Goal: Navigation & Orientation: Find specific page/section

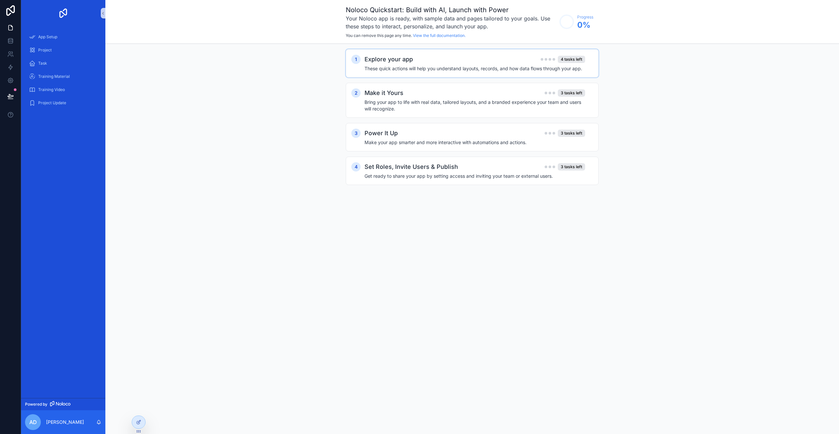
click at [510, 66] on h4 "These quick actions will help you understand layouts, records, and how data flo…" at bounding box center [475, 68] width 221 height 7
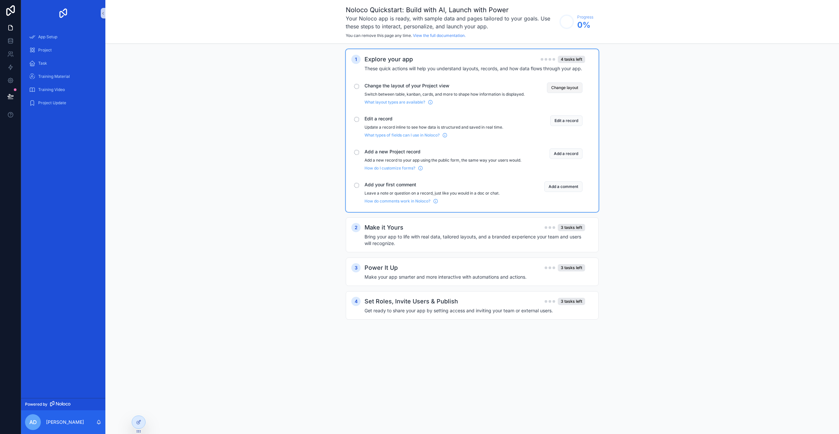
click at [569, 84] on button "Change layout" at bounding box center [565, 87] width 36 height 11
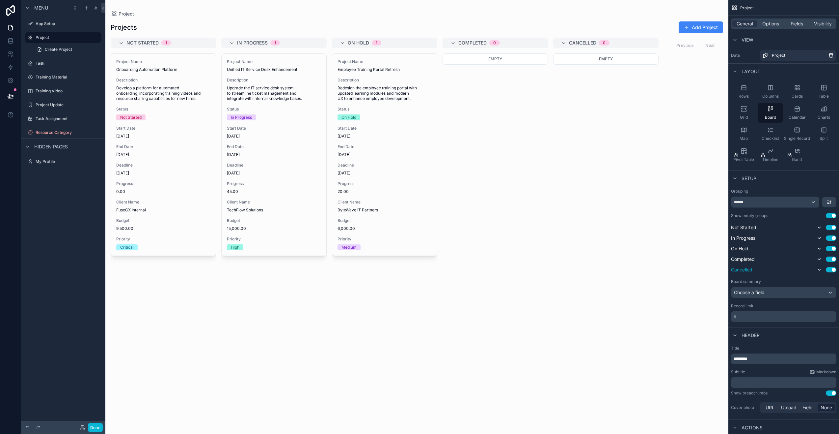
click at [832, 271] on button "Use setting" at bounding box center [831, 269] width 11 height 5
click at [777, 294] on div "Choose a field" at bounding box center [784, 291] width 105 height 11
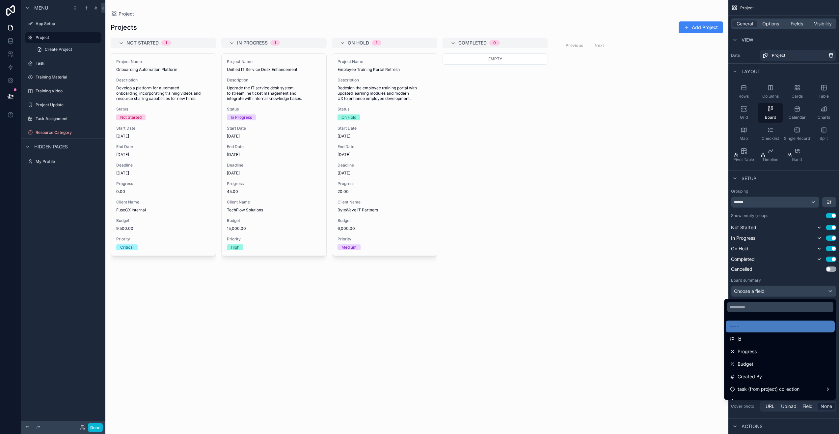
click at [776, 294] on div "scrollable content" at bounding box center [419, 217] width 839 height 434
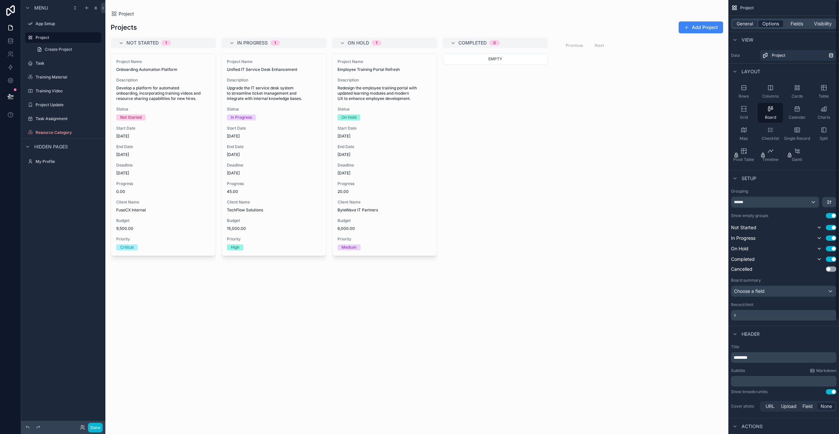
click at [771, 21] on span "Options" at bounding box center [771, 23] width 17 height 7
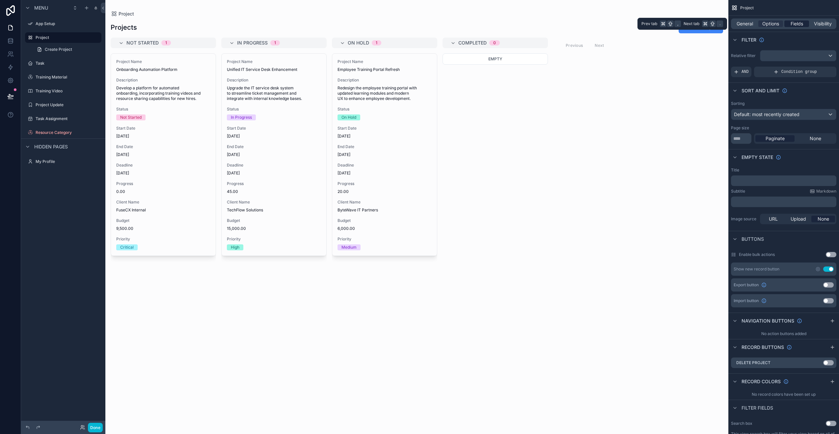
click at [789, 24] on div "Fields" at bounding box center [797, 23] width 25 height 7
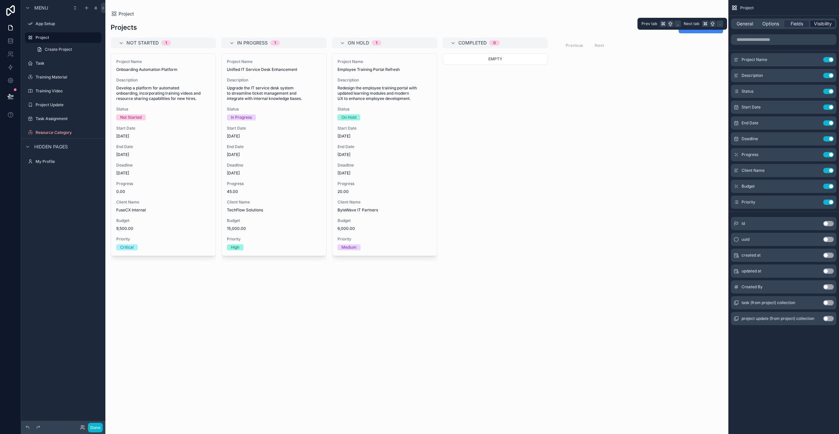
click at [825, 22] on span "Visibility" at bounding box center [823, 23] width 18 height 7
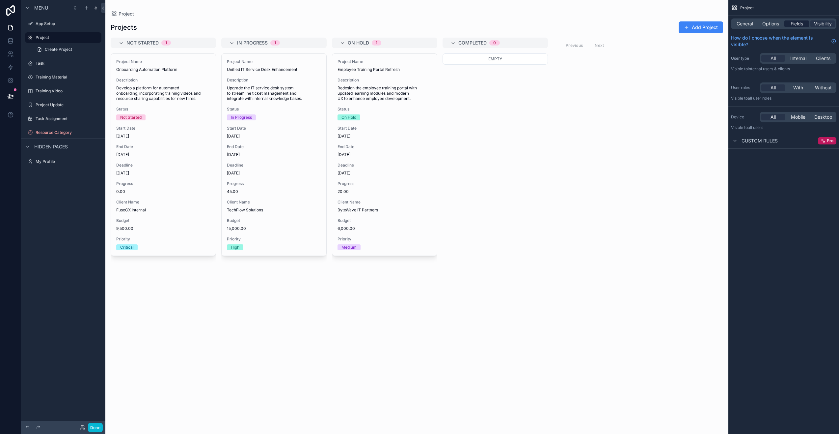
click at [800, 21] on span "Fields" at bounding box center [797, 23] width 13 height 7
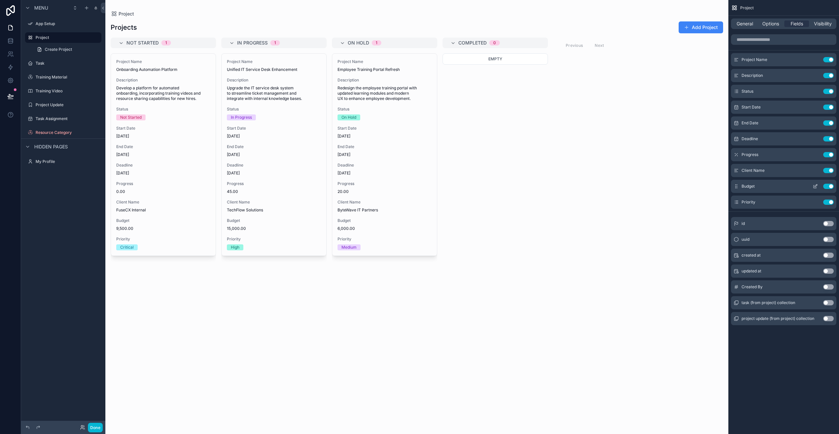
click at [829, 188] on button "Use setting" at bounding box center [829, 186] width 11 height 5
click at [702, 149] on div "scrollable content" at bounding box center [416, 217] width 623 height 434
click at [551, 78] on div "Not Started 1 Project Name Onboarding Automation Platform Description Develop a…" at bounding box center [416, 232] width 623 height 388
click at [746, 22] on span "General" at bounding box center [745, 23] width 16 height 7
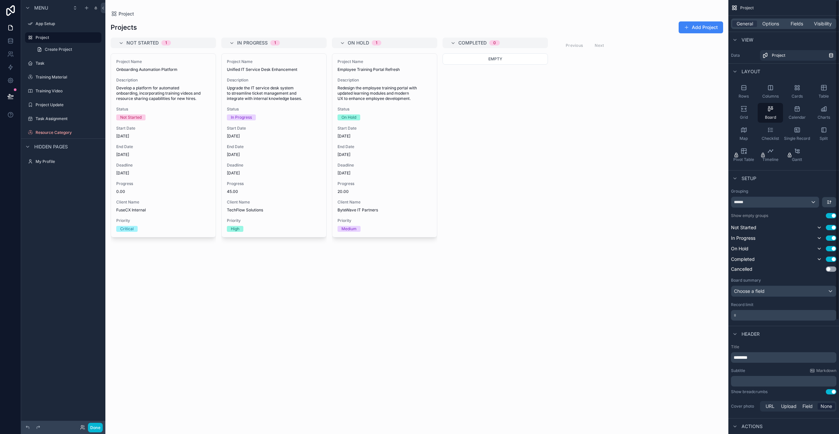
click at [788, 8] on div "Project" at bounding box center [784, 8] width 111 height 16
click at [711, 75] on div "Not Started 1 Project Name Onboarding Automation Platform Description Develop a…" at bounding box center [416, 232] width 623 height 388
click at [61, 61] on label "Task" at bounding box center [62, 63] width 53 height 5
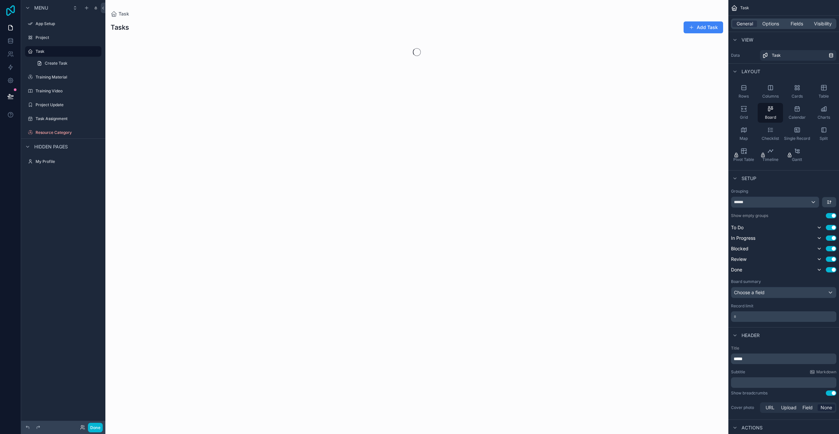
click at [7, 13] on icon at bounding box center [10, 10] width 13 height 11
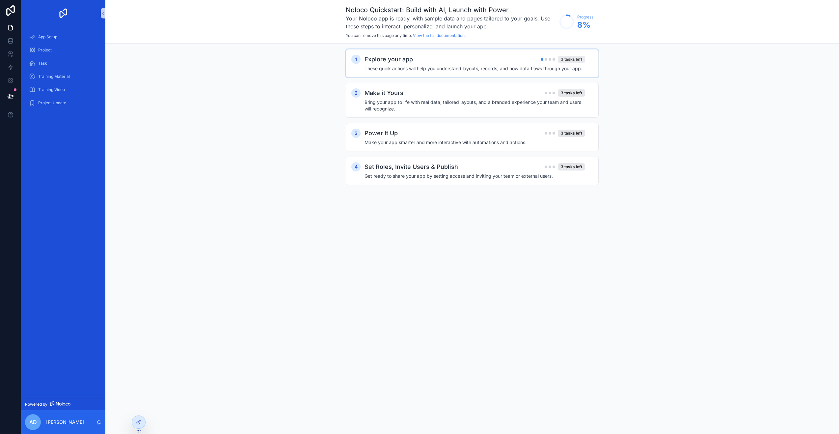
click at [579, 60] on div "3 tasks left" at bounding box center [571, 59] width 27 height 7
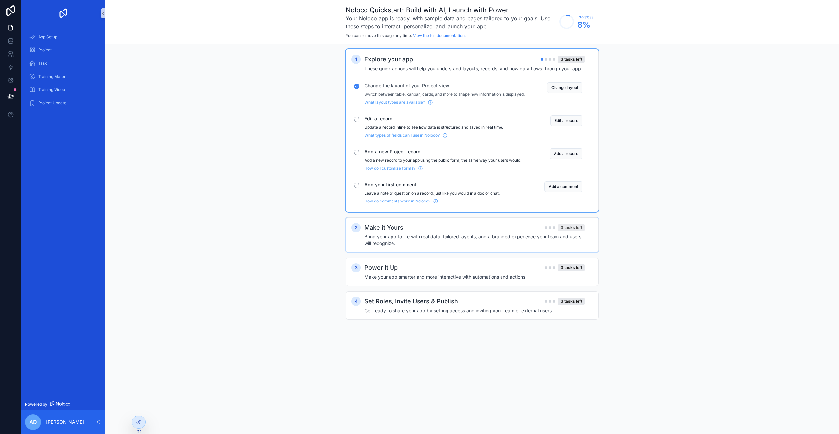
click at [572, 231] on div "3 tasks left" at bounding box center [571, 227] width 27 height 7
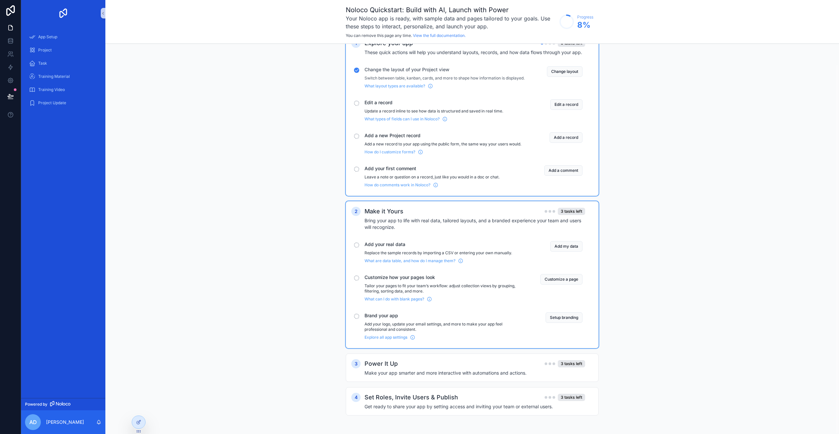
scroll to position [21, 0]
click at [578, 364] on div "3 tasks left" at bounding box center [571, 363] width 27 height 7
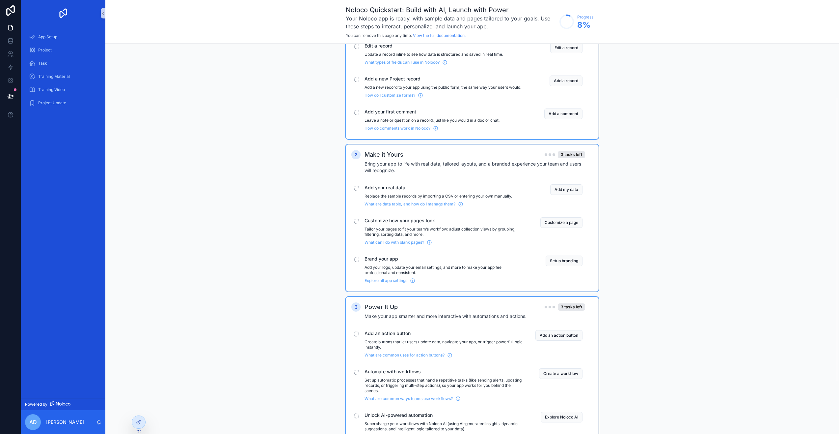
scroll to position [144, 0]
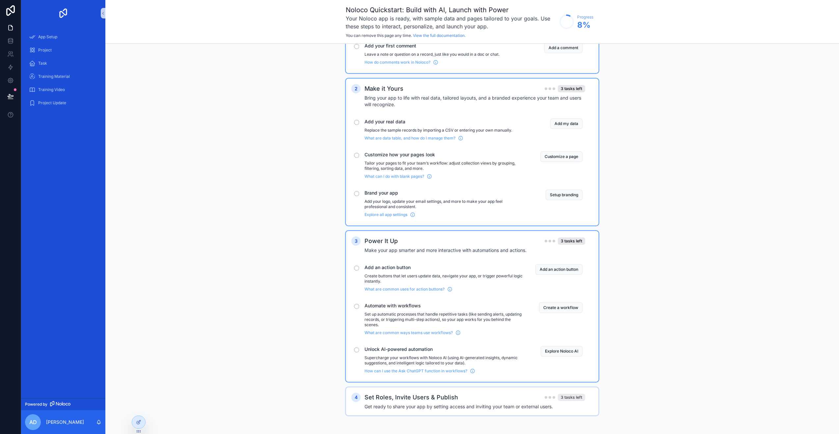
click at [573, 397] on div "3 tasks left" at bounding box center [571, 396] width 27 height 7
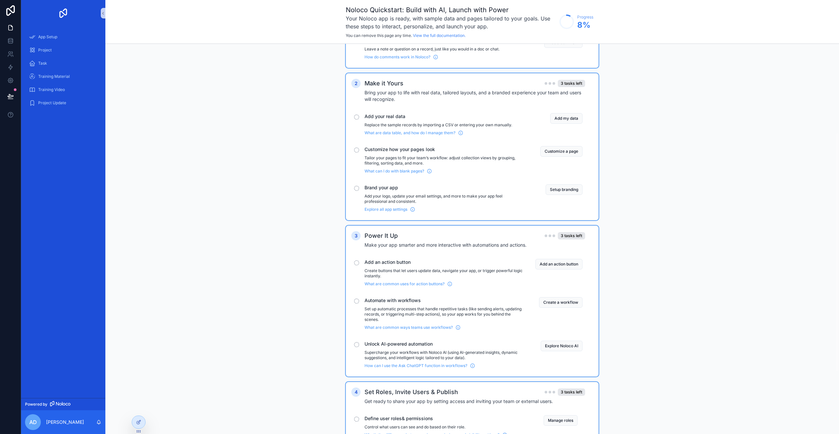
scroll to position [245, 0]
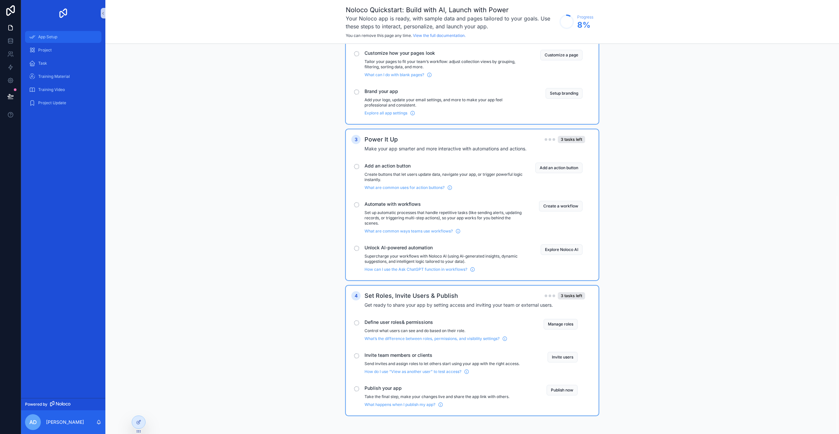
click at [63, 36] on div "App Setup" at bounding box center [63, 37] width 69 height 11
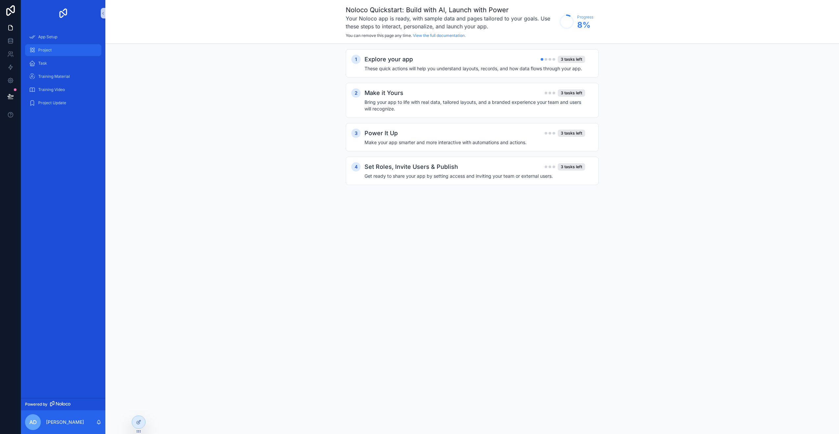
click at [58, 50] on div "Project" at bounding box center [63, 50] width 69 height 11
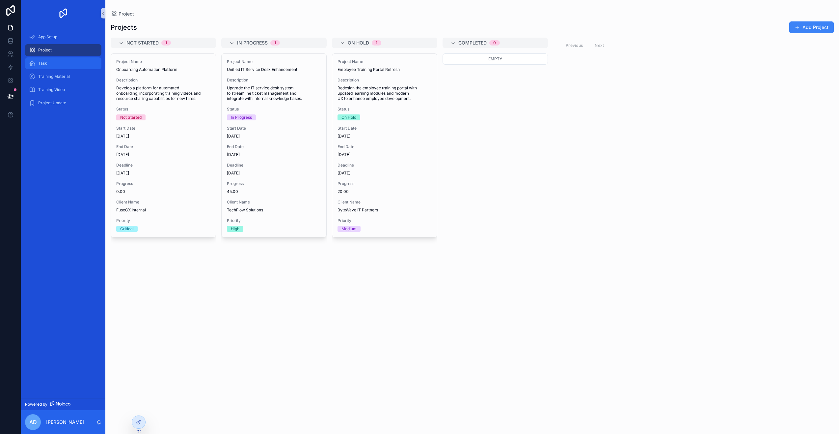
click at [56, 65] on div "Task" at bounding box center [63, 63] width 69 height 11
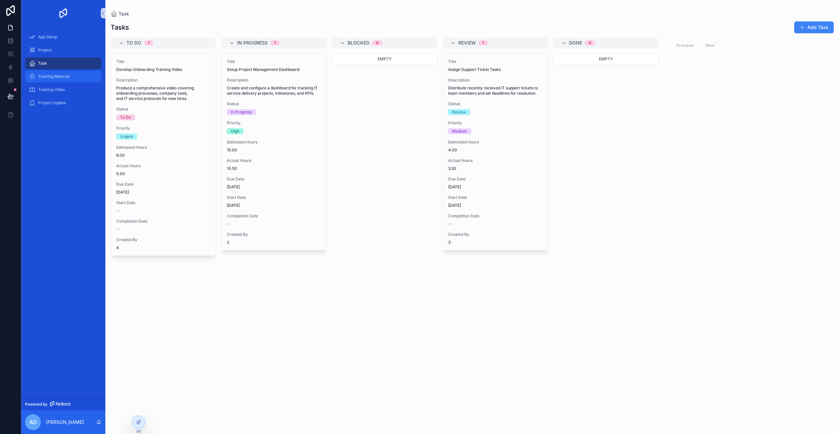
click at [57, 75] on span "Training Material" at bounding box center [54, 76] width 32 height 5
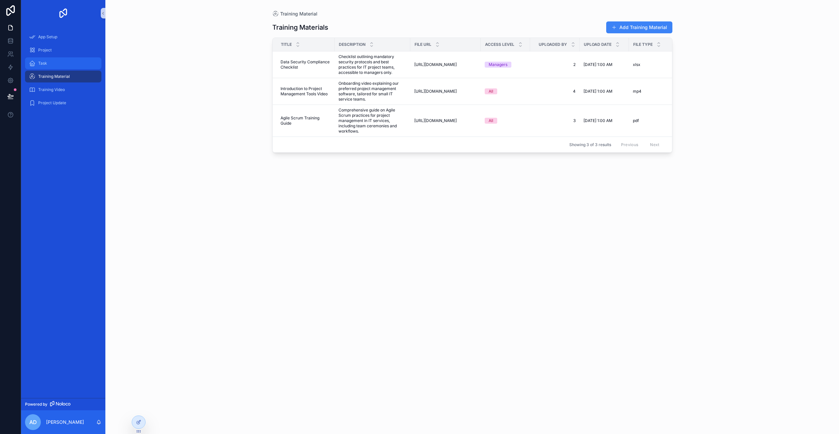
click at [57, 64] on div "Task" at bounding box center [63, 63] width 69 height 11
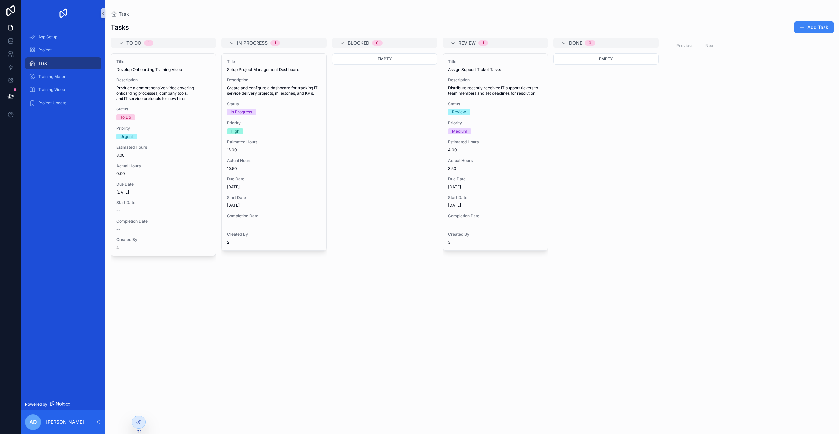
click at [76, 65] on div "Task" at bounding box center [63, 63] width 69 height 11
click at [143, 424] on div at bounding box center [138, 421] width 13 height 13
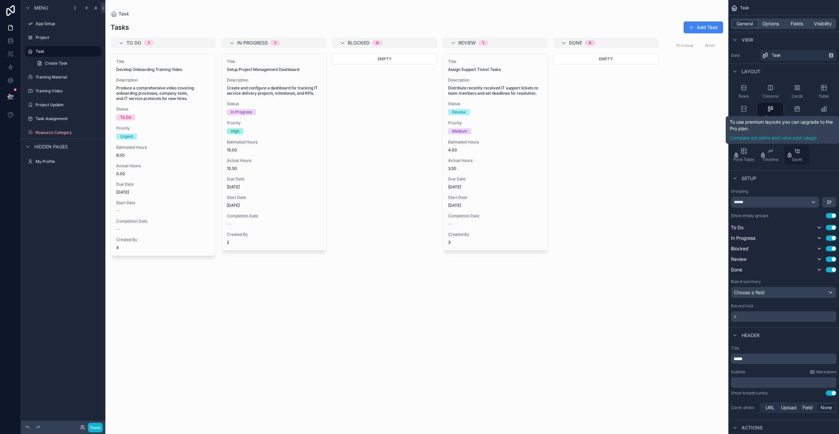
click at [799, 157] on span "Gantt" at bounding box center [797, 159] width 10 height 5
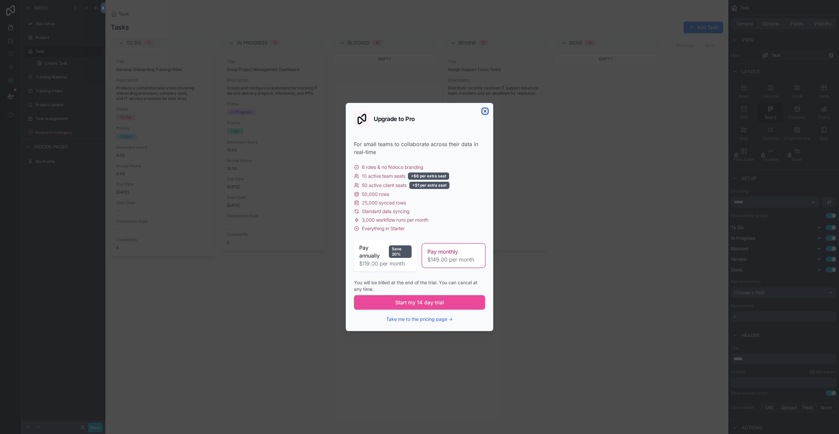
click at [487, 113] on icon "button" at bounding box center [485, 110] width 5 height 5
